Goal: Information Seeking & Learning: Learn about a topic

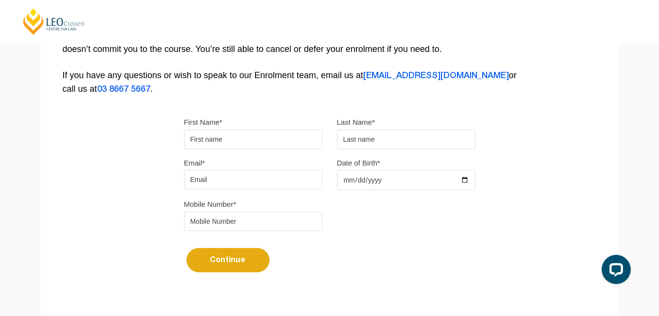
scroll to position [243, 0]
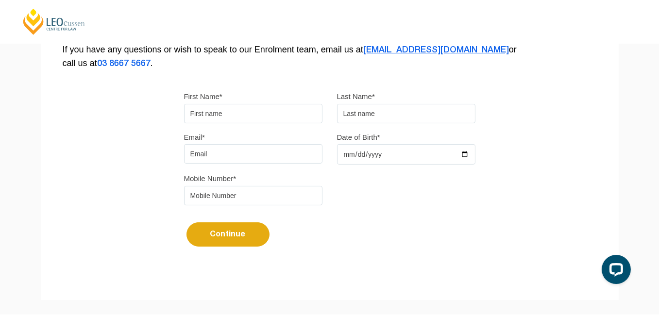
click at [396, 51] on link "[EMAIL_ADDRESS][DOMAIN_NAME]" at bounding box center [436, 50] width 146 height 8
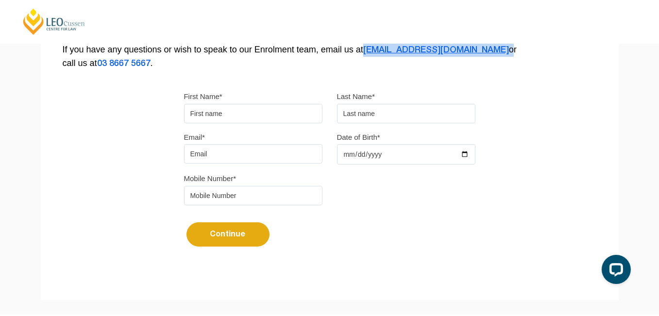
drag, startPoint x: 487, startPoint y: 55, endPoint x: 365, endPoint y: 54, distance: 121.8
click at [365, 54] on p "This enrolment form will take 10 minutes to complete and reserves your place in…" at bounding box center [330, 37] width 534 height 66
copy p "[EMAIL_ADDRESS][DOMAIN_NAME]"
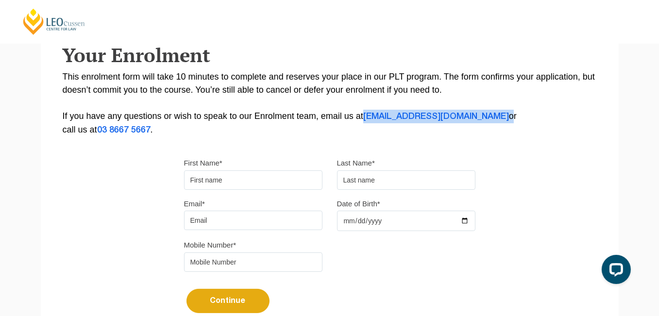
scroll to position [0, 0]
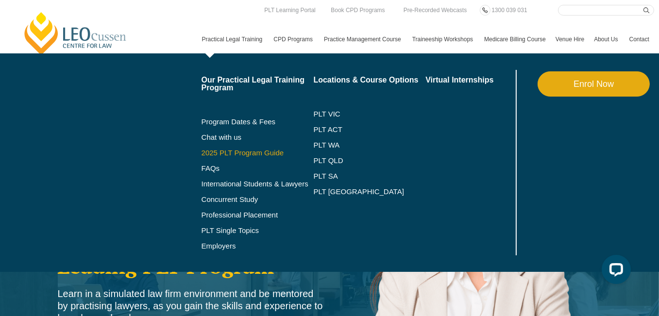
click at [201, 157] on link "2025 PLT Program Guide" at bounding box center [245, 153] width 88 height 8
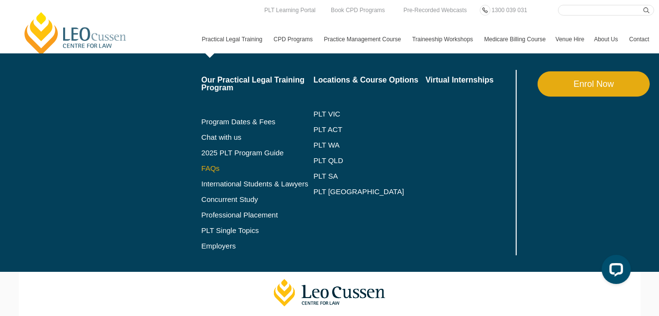
click at [201, 172] on link "FAQs" at bounding box center [257, 169] width 112 height 8
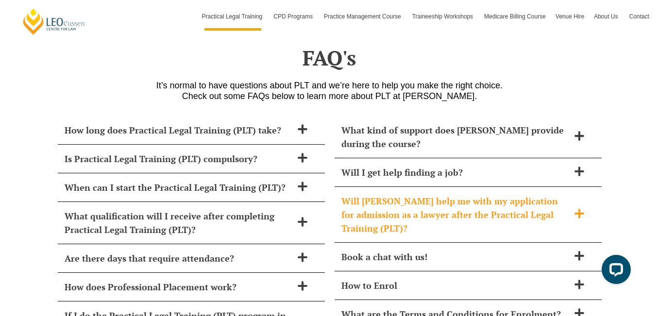
scroll to position [4195, 0]
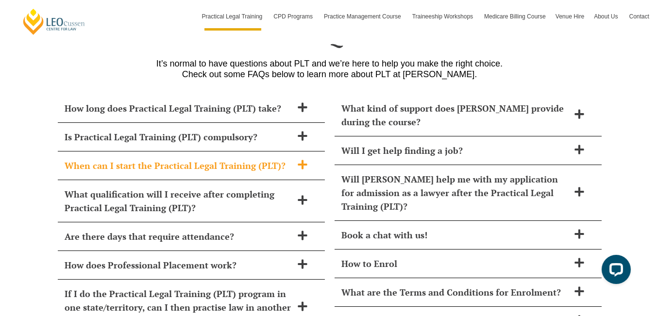
click at [303, 159] on icon at bounding box center [302, 164] width 11 height 11
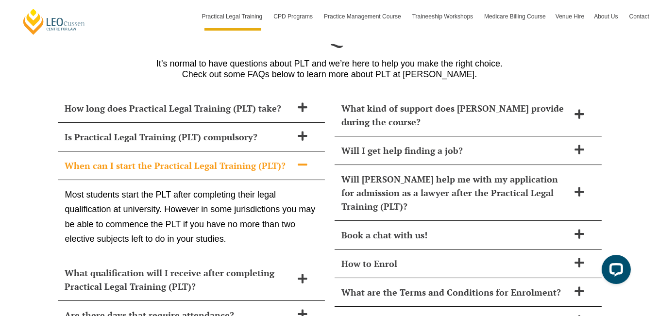
click at [303, 159] on icon at bounding box center [302, 164] width 11 height 11
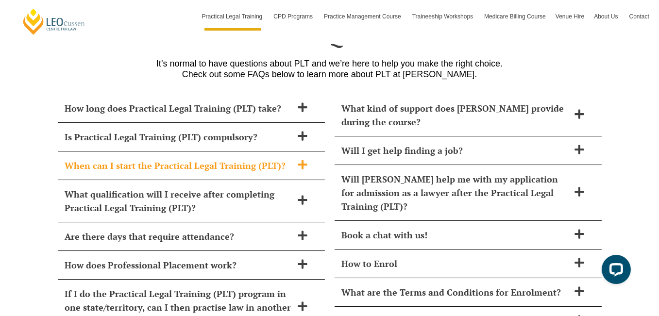
scroll to position [4244, 0]
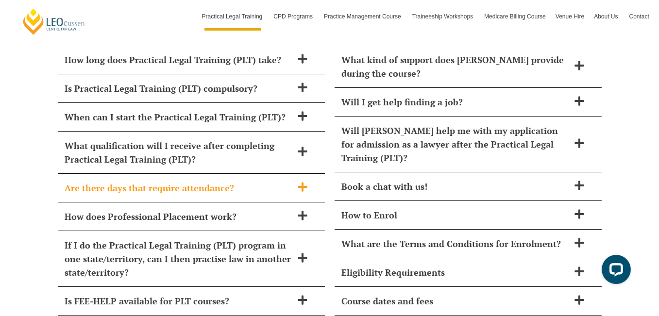
click at [298, 182] on icon at bounding box center [302, 187] width 11 height 11
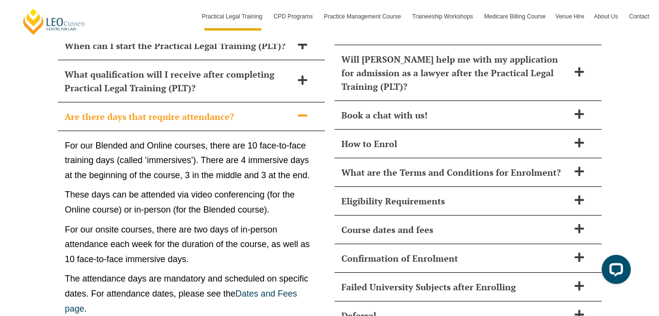
scroll to position [4292, 0]
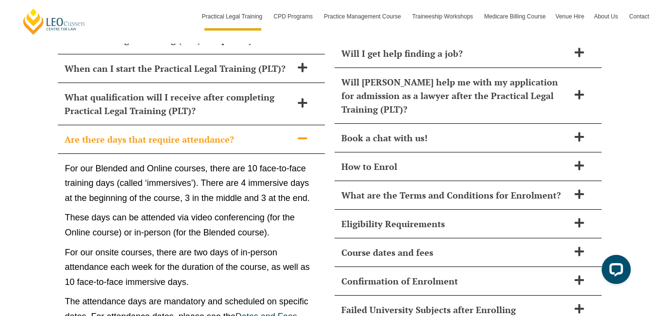
click at [299, 133] on icon at bounding box center [302, 138] width 11 height 11
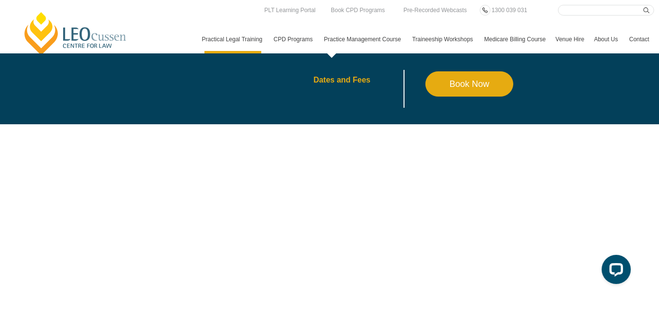
scroll to position [3031, 0]
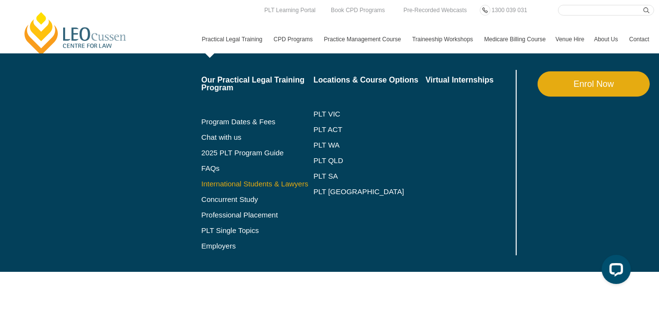
click at [201, 188] on link "International Students & Lawyers" at bounding box center [257, 184] width 112 height 8
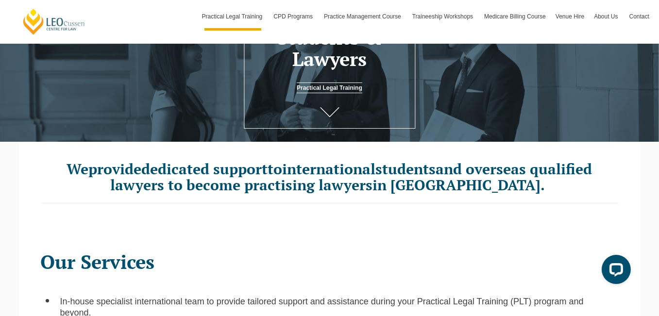
scroll to position [194, 0]
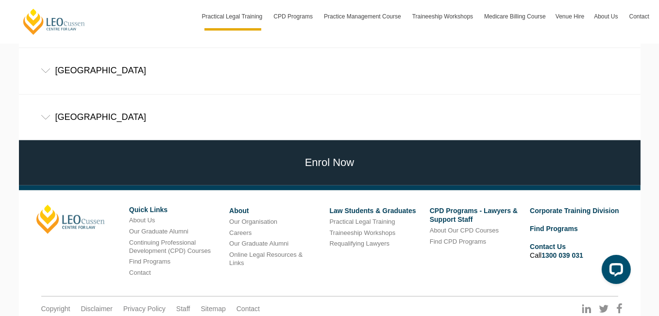
scroll to position [776, 0]
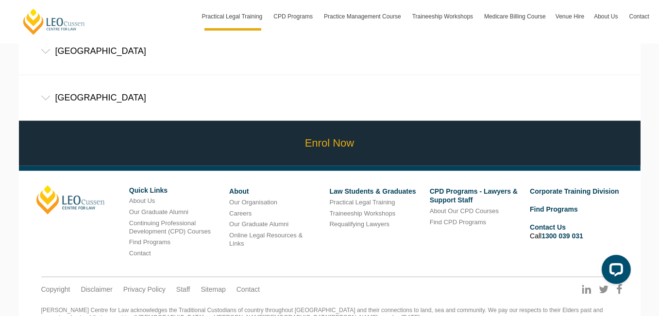
click at [354, 130] on link "Enrol Now" at bounding box center [330, 143] width 626 height 45
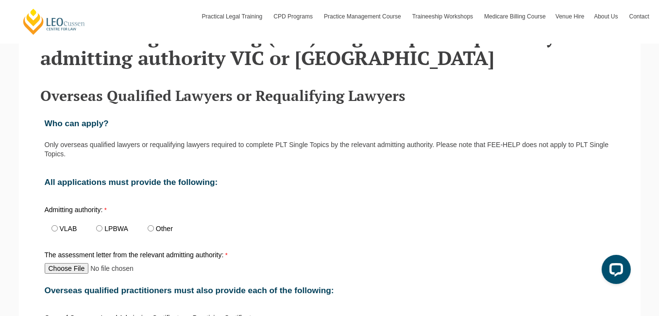
scroll to position [291, 0]
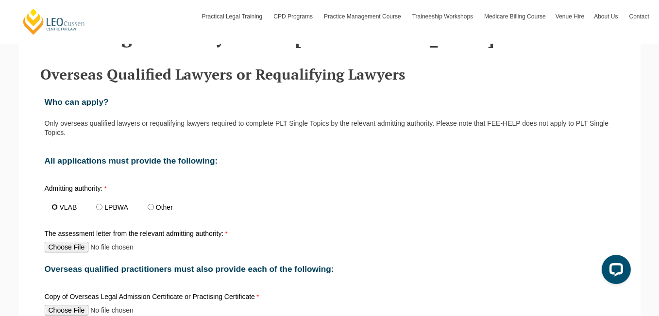
click at [53, 205] on input "VLAB" at bounding box center [54, 207] width 6 height 6
radio input "true"
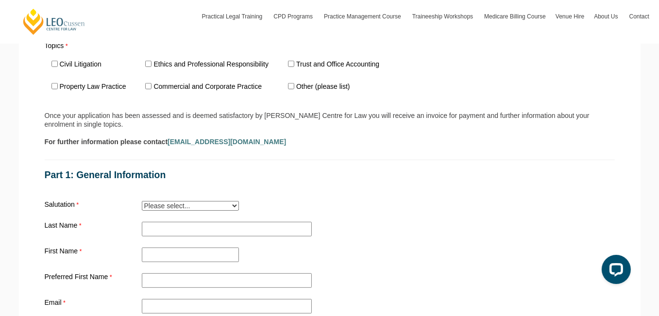
scroll to position [728, 0]
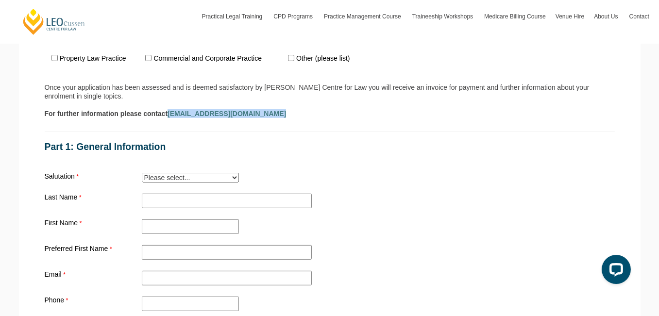
drag, startPoint x: 168, startPoint y: 108, endPoint x: 258, endPoint y: 111, distance: 89.8
click at [258, 111] on div "Who can apply? Only overseas qualified lawyers or requalifying lawyers required…" at bounding box center [330, 97] width 578 height 893
copy div "[EMAIL_ADDRESS][DOMAIN_NAME]"
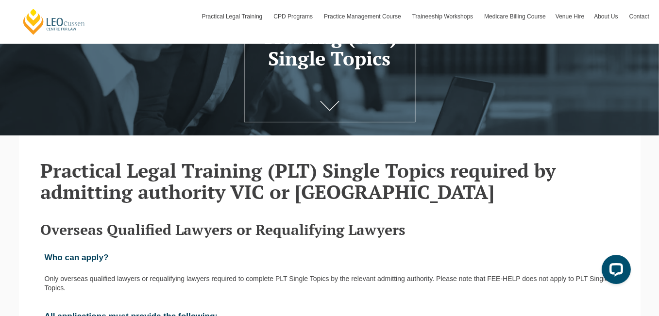
scroll to position [194, 0]
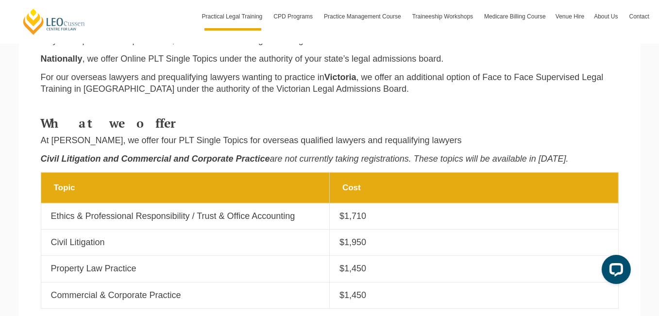
scroll to position [356, 0]
